Goal: Task Accomplishment & Management: Use online tool/utility

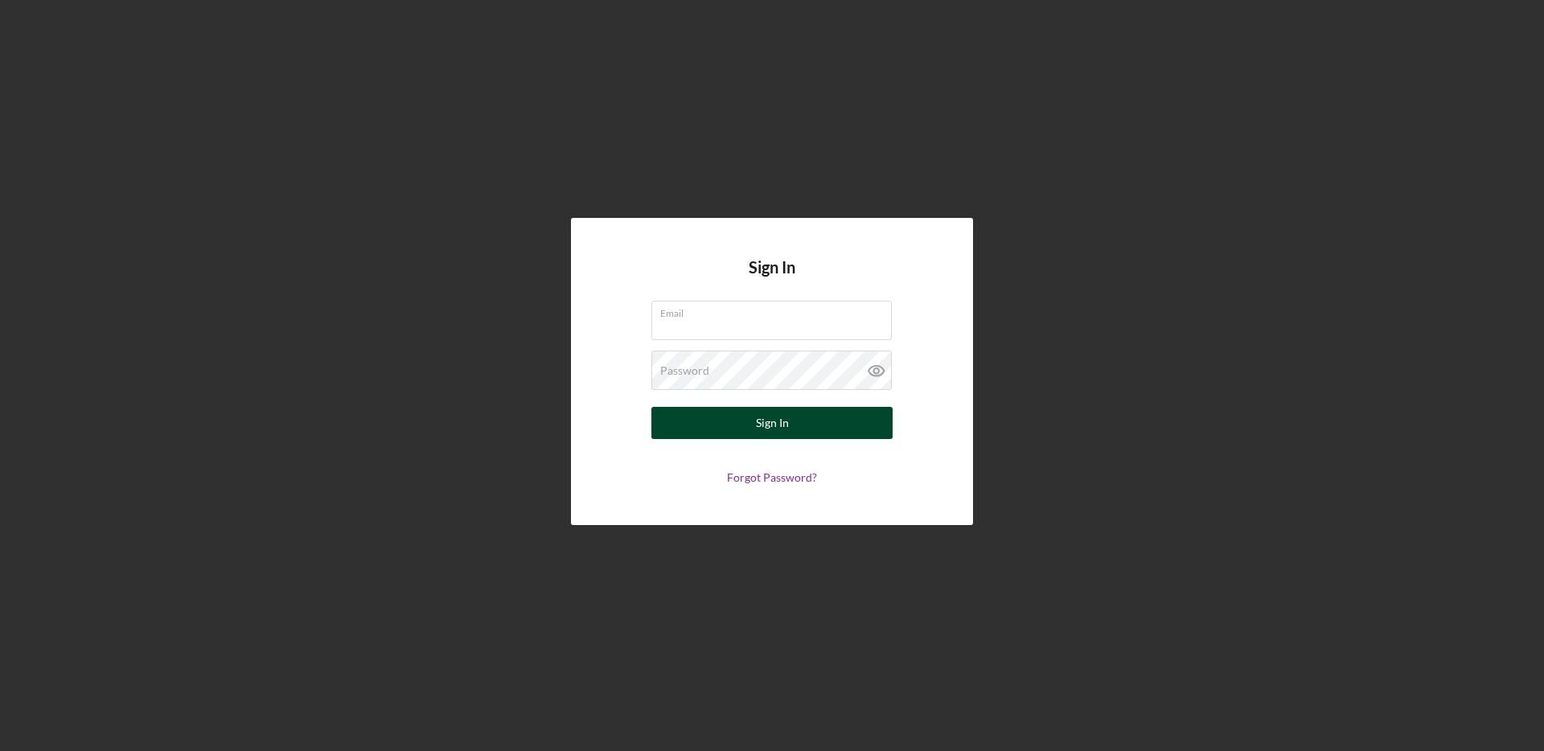
type input "[EMAIL_ADDRESS][DOMAIN_NAME]"
click at [674, 424] on button "Sign In" at bounding box center [771, 423] width 241 height 32
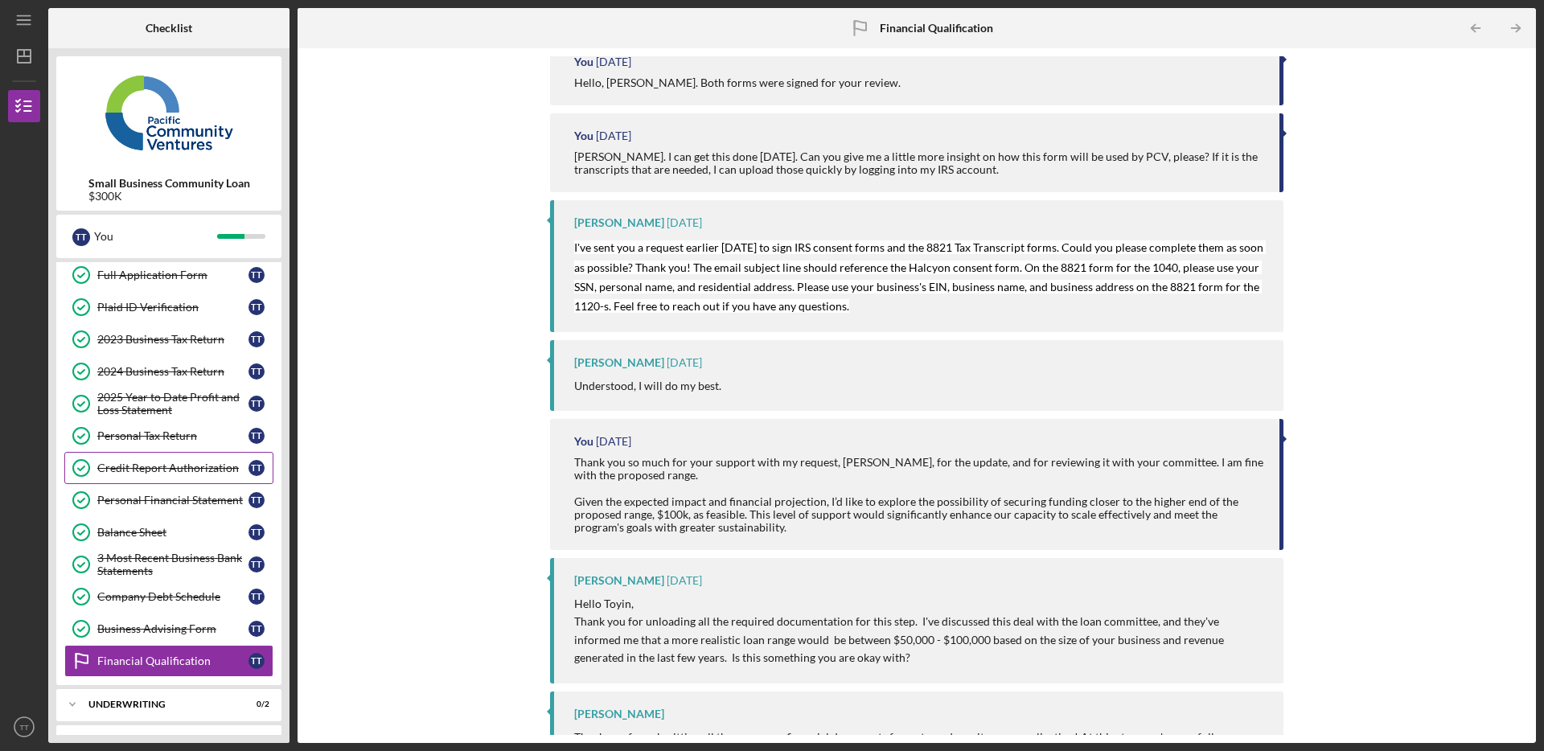
scroll to position [103, 0]
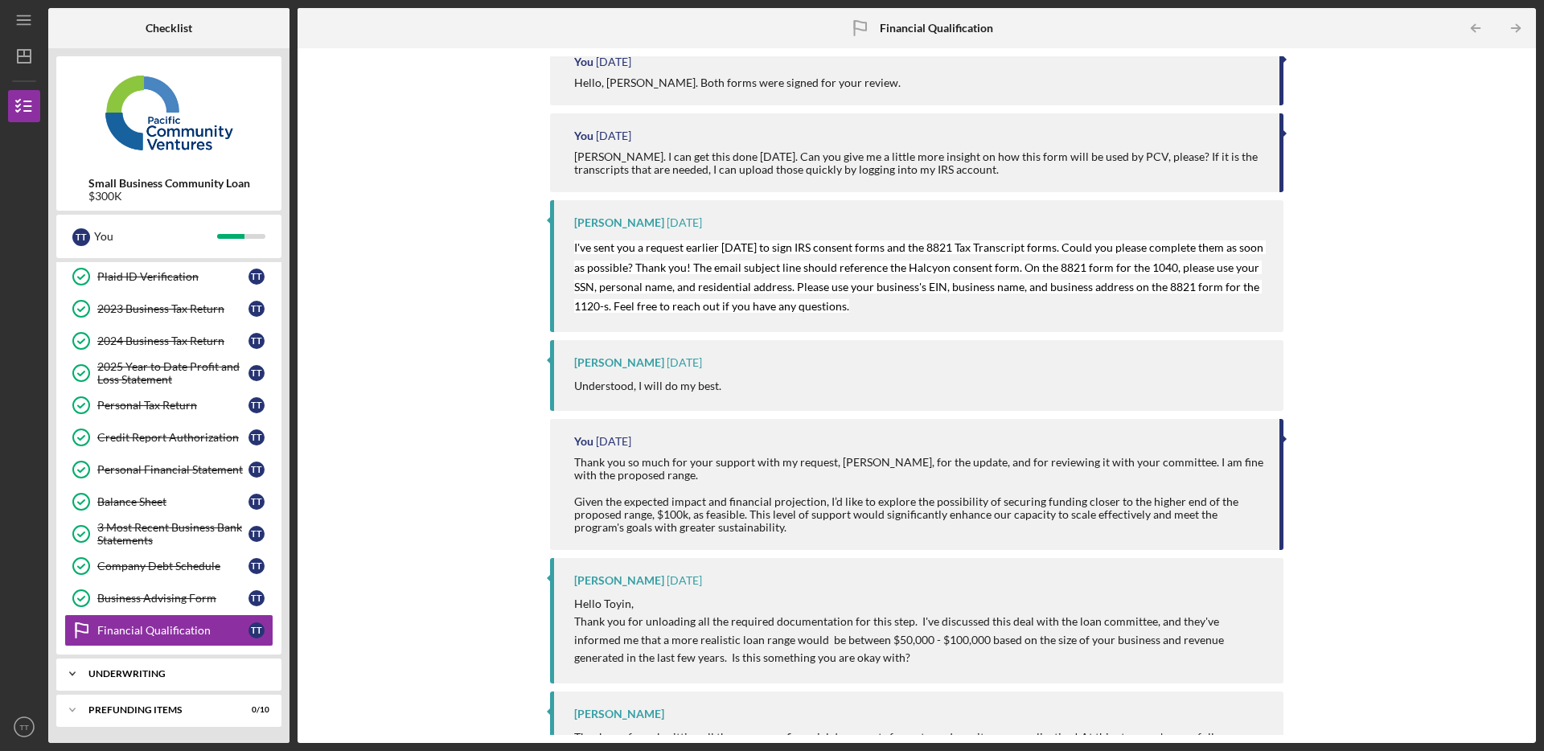
click at [187, 679] on div "Icon/Expander Underwriting 0 / 2" at bounding box center [168, 674] width 225 height 32
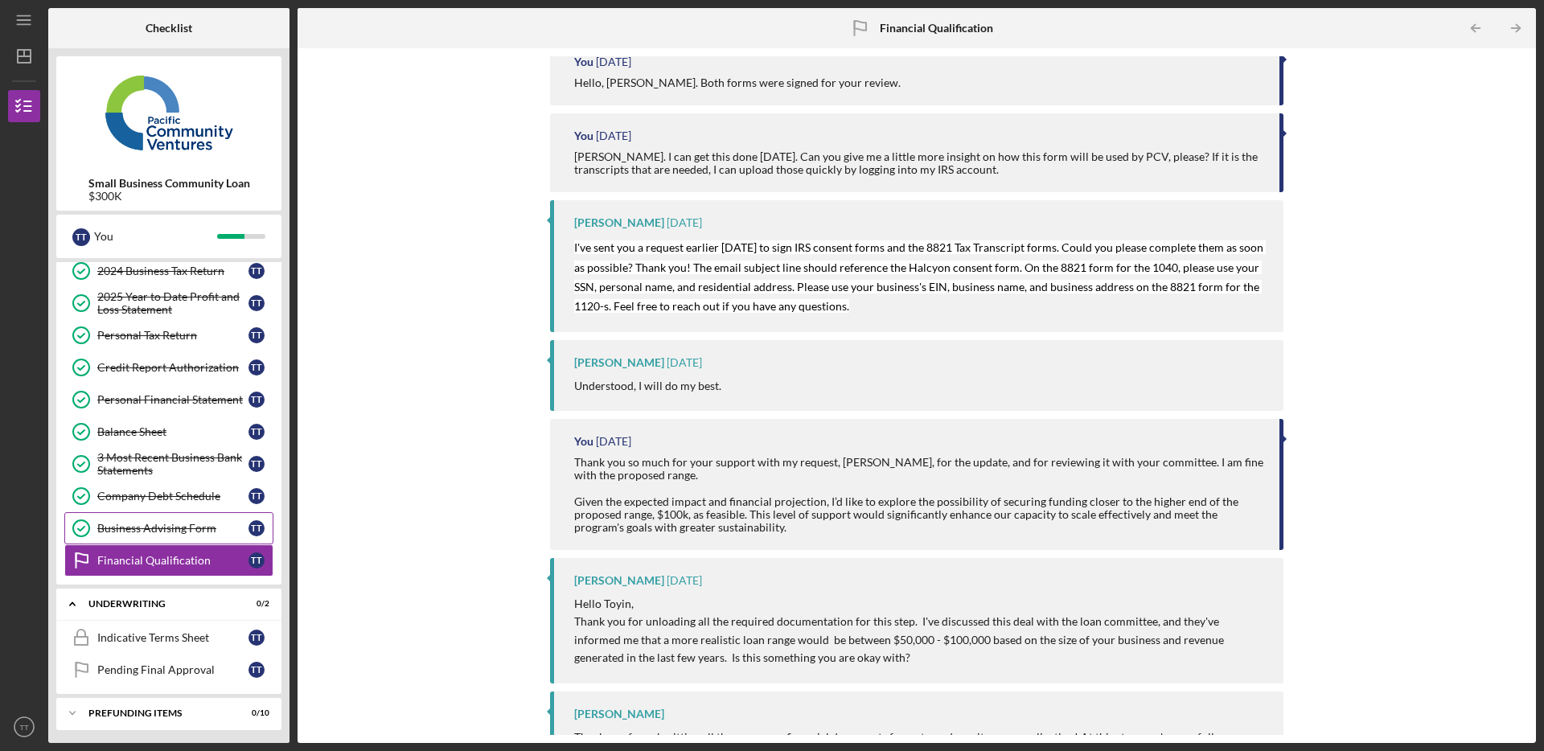
scroll to position [176, 0]
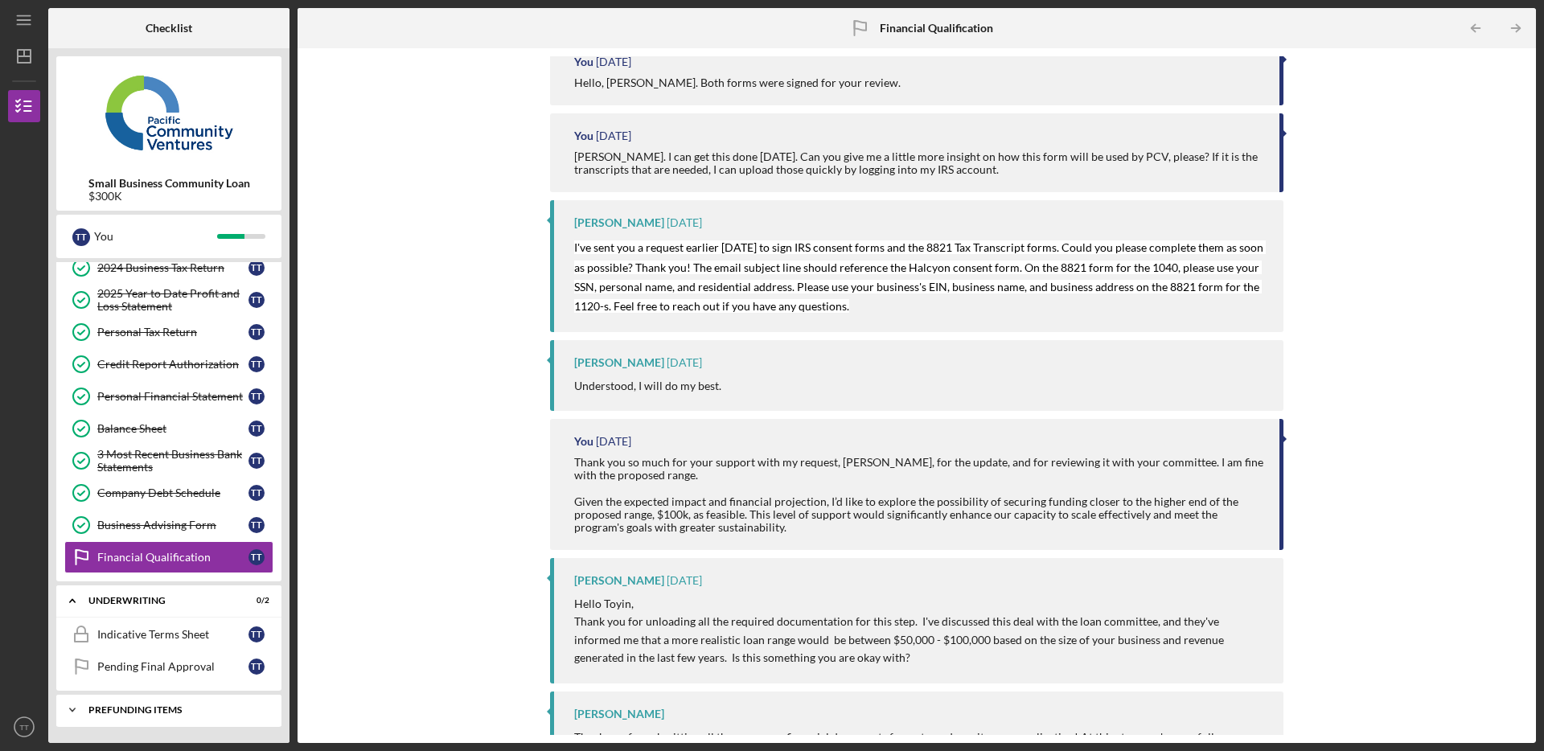
click at [70, 714] on icon "Icon/Expander" at bounding box center [72, 710] width 32 height 32
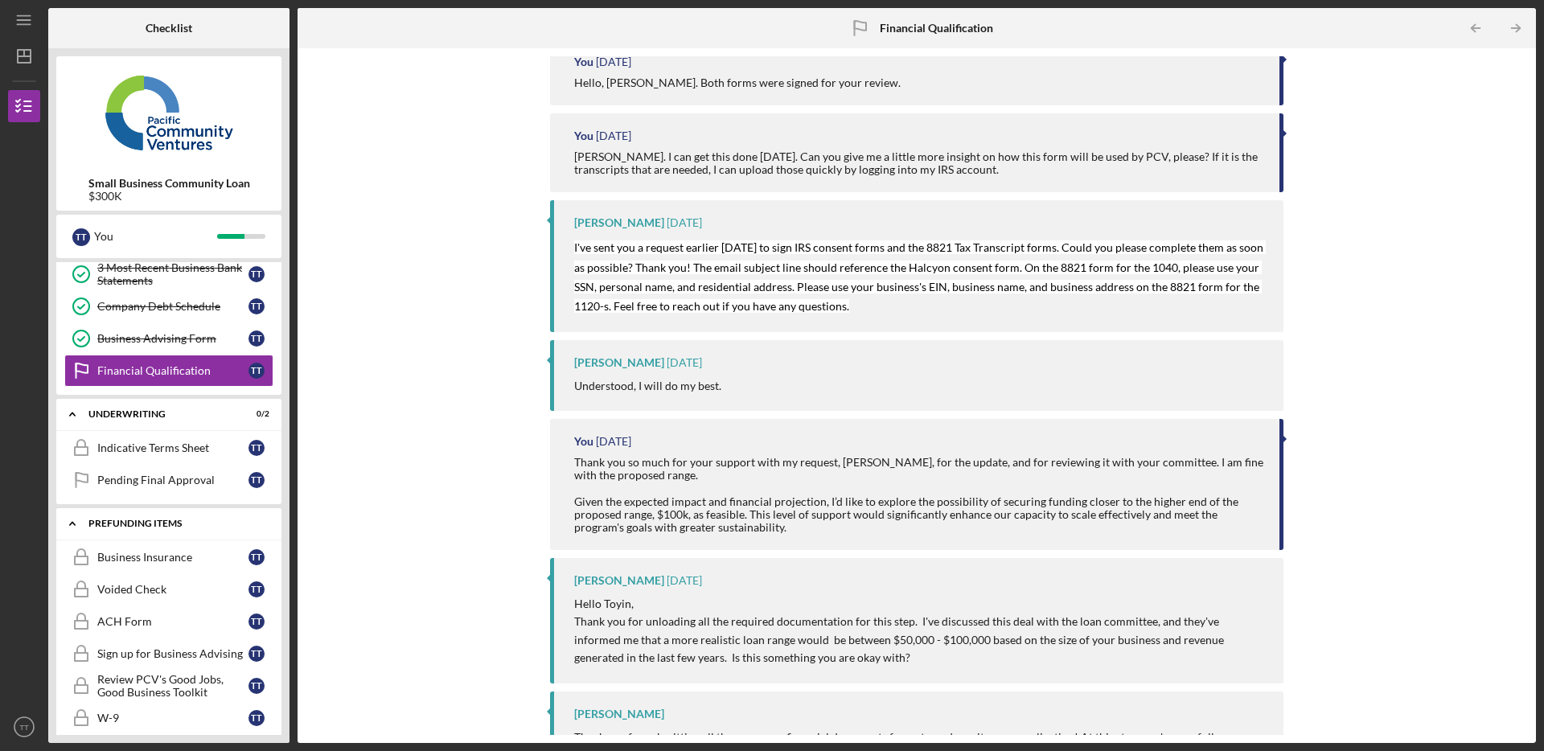
scroll to position [507, 0]
